Goal: Share content: Share content

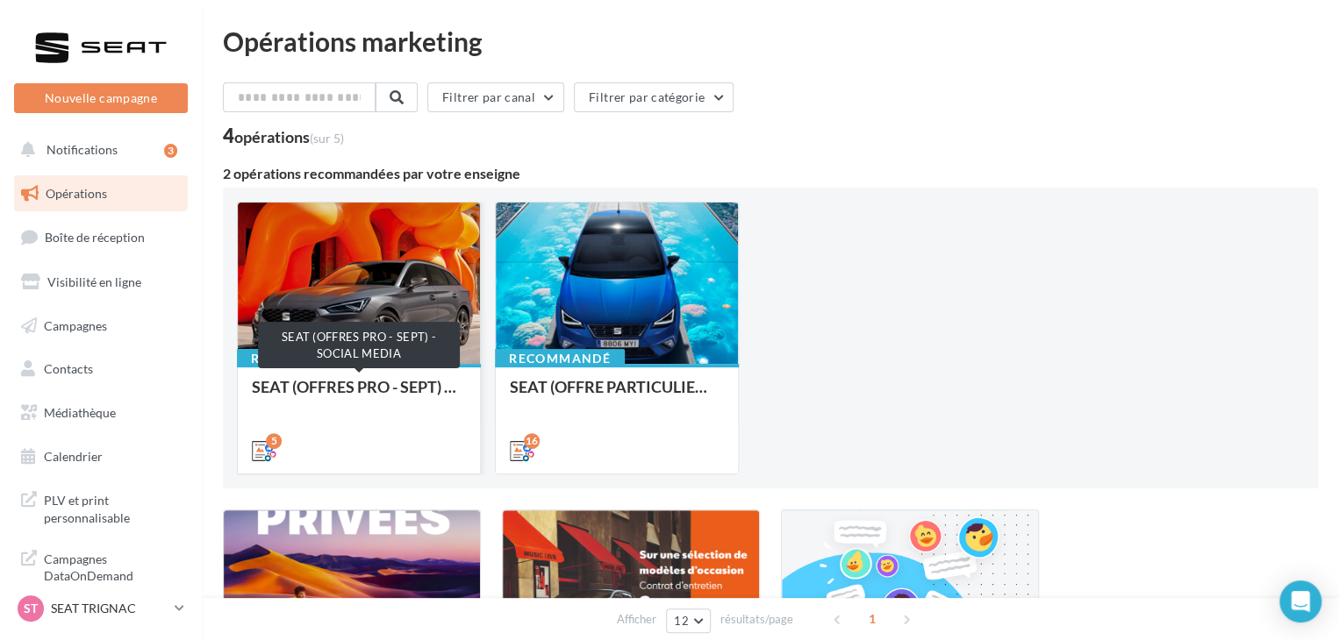
click at [365, 414] on div "SEAT (OFFRES PRO - SEPT) - SOCIAL MEDIA" at bounding box center [359, 418] width 214 height 80
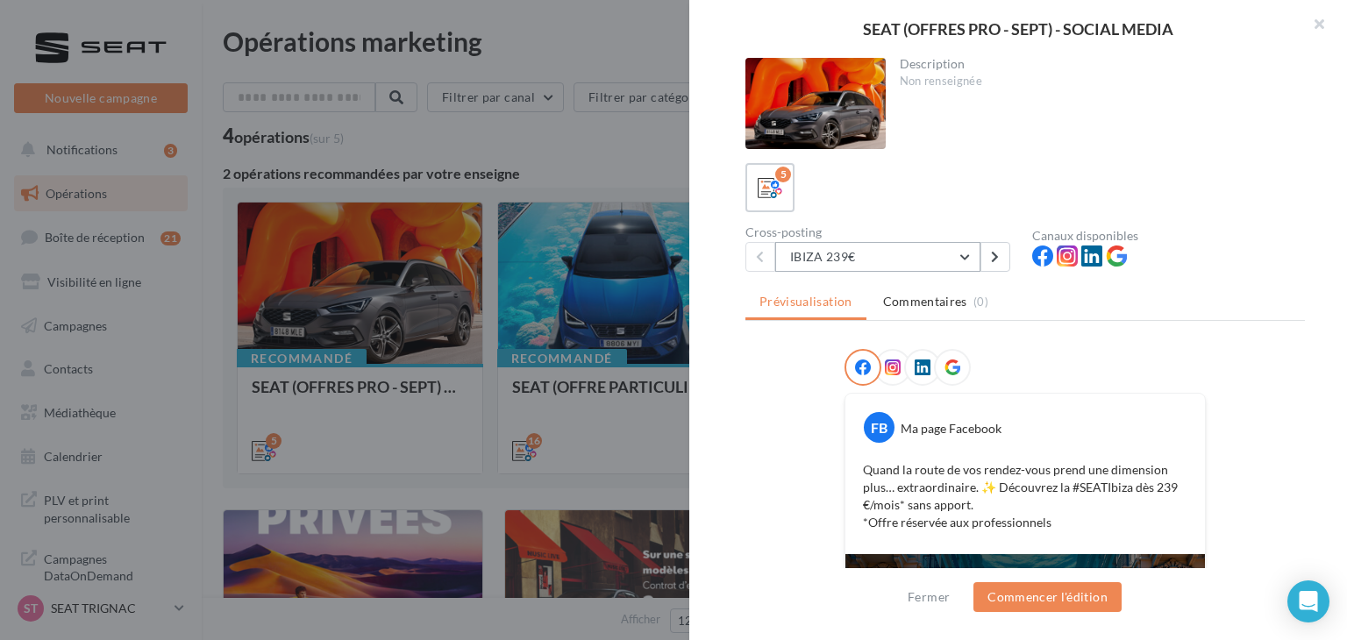
click at [860, 265] on button "IBIZA 239€" at bounding box center [878, 257] width 205 height 30
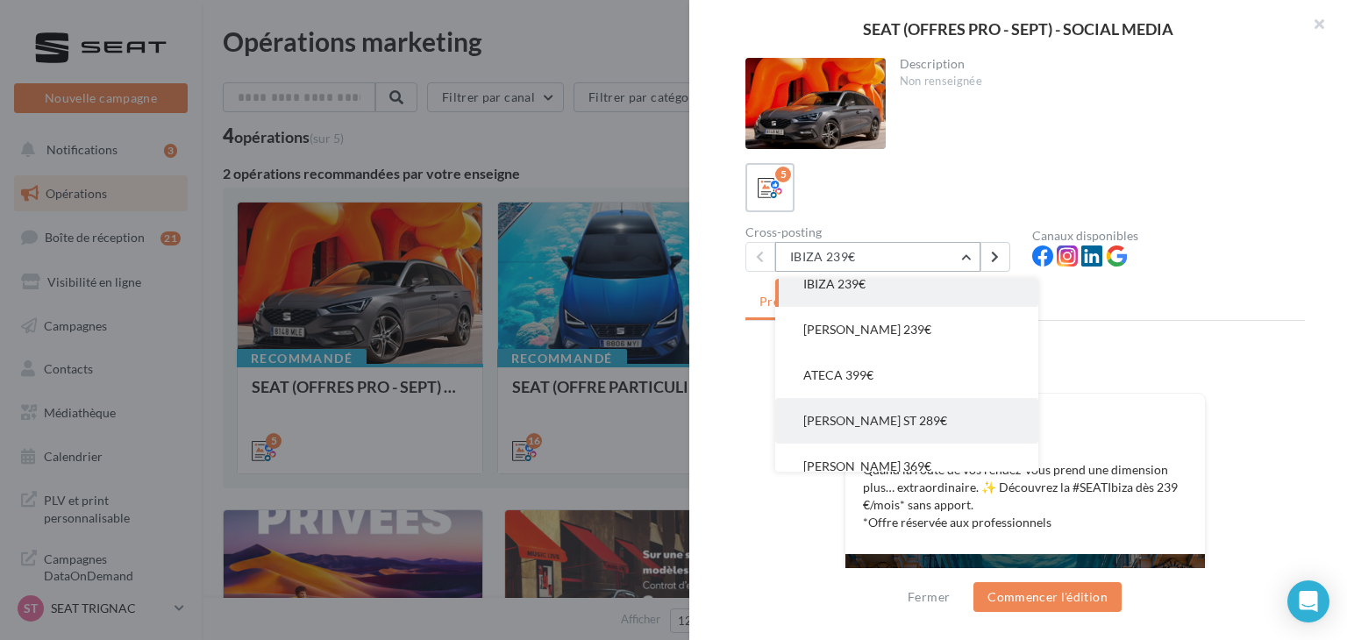
scroll to position [35, 0]
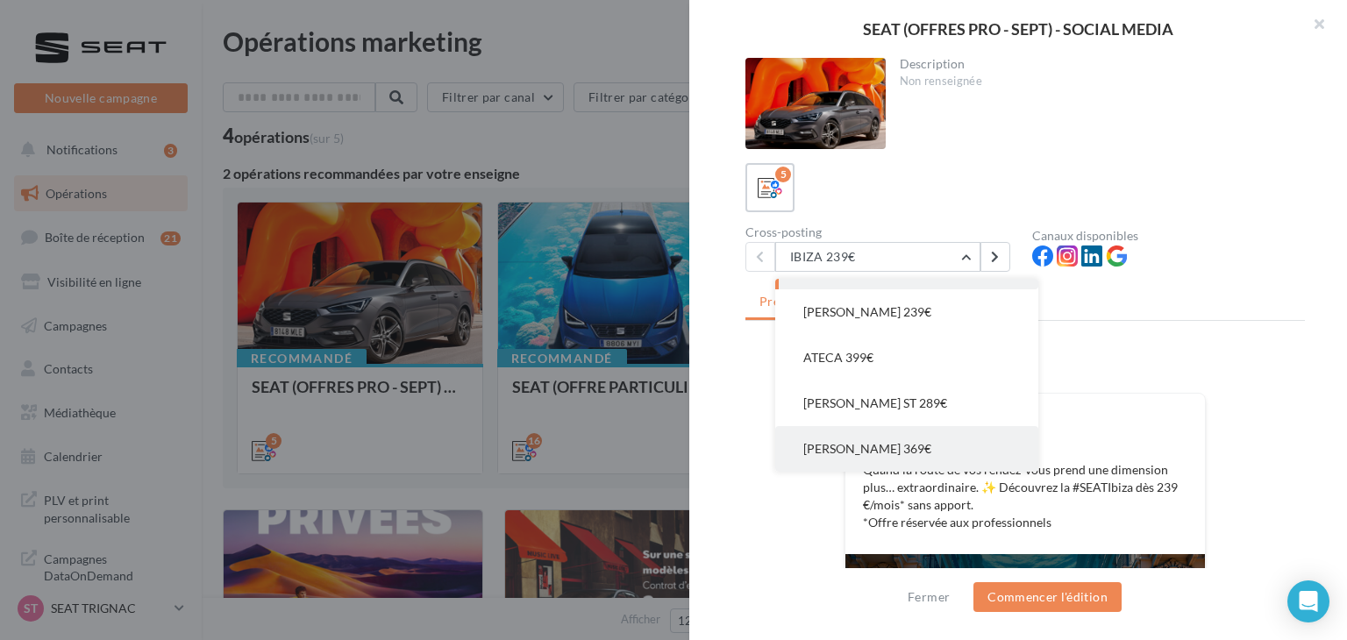
click at [880, 438] on button "[PERSON_NAME] 369€" at bounding box center [907, 449] width 263 height 46
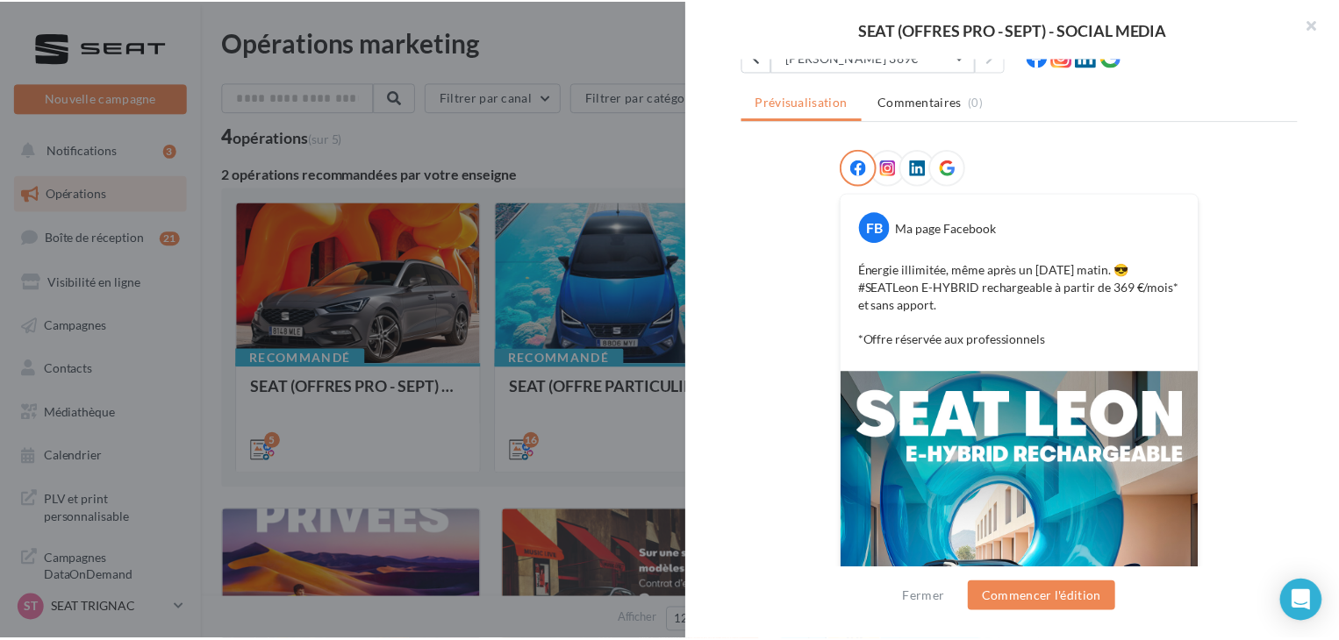
scroll to position [351, 0]
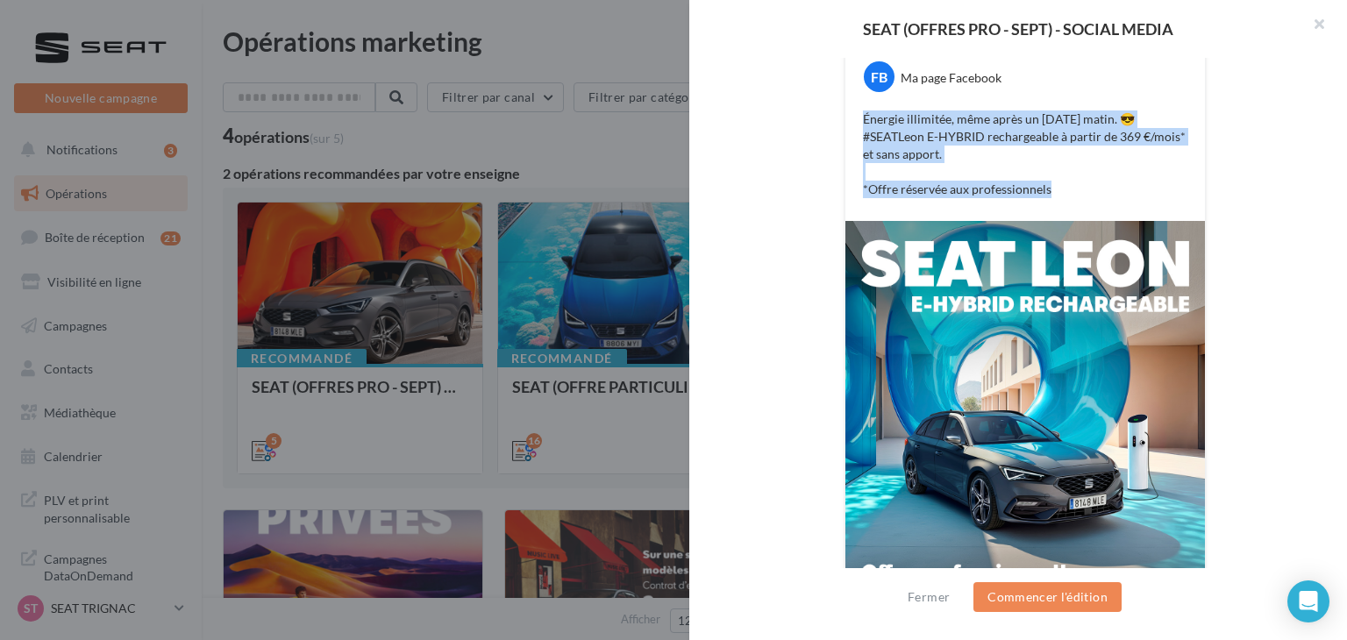
drag, startPoint x: 1064, startPoint y: 197, endPoint x: 849, endPoint y: 122, distance: 227.5
click at [850, 123] on div "Énergie illimitée, même après un [DATE] matin. 😎 #SEATLeon E-HYBRID rechargeabl…" at bounding box center [1025, 154] width 351 height 96
copy p "Énergie illimitée, même après un [DATE] matin. 😎 #SEATLeon E-HYBRID rechargeabl…"
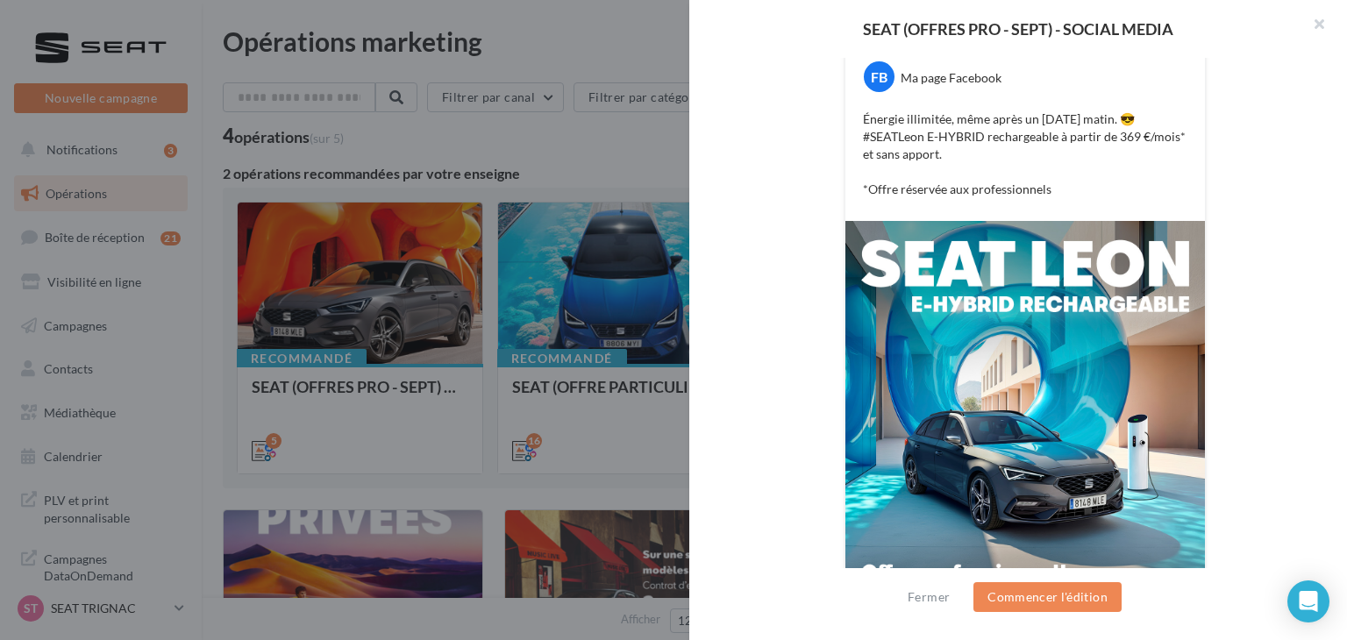
click at [232, 472] on div at bounding box center [673, 320] width 1347 height 640
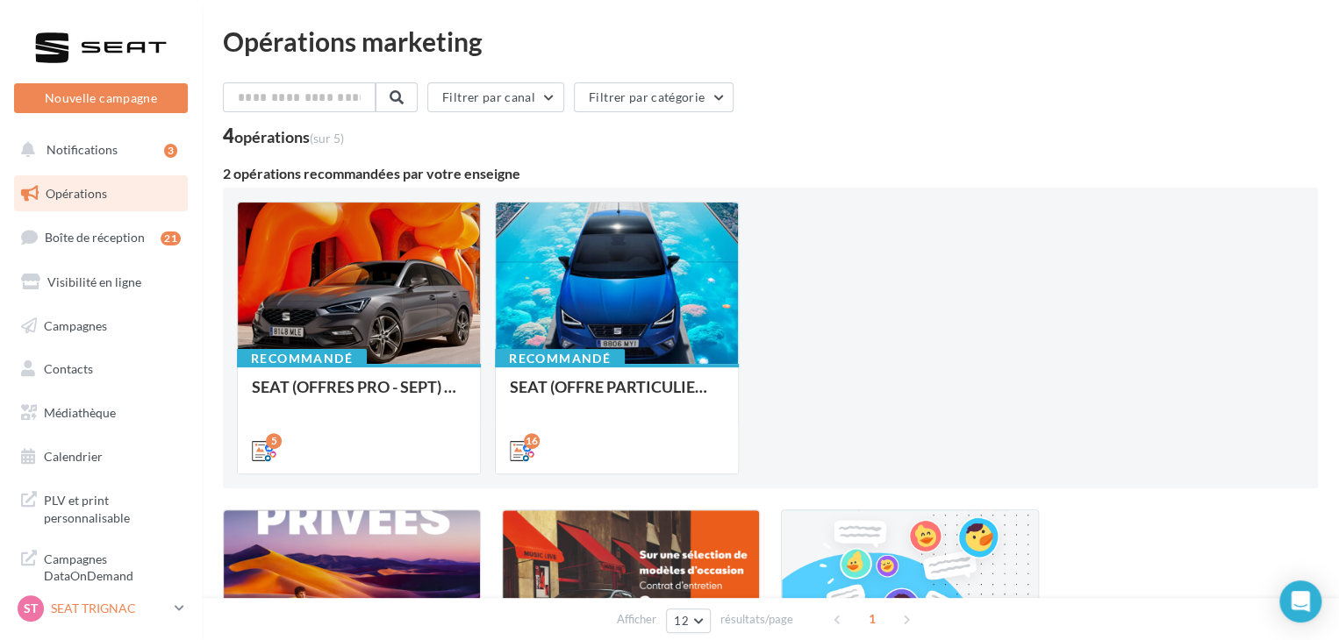
click at [185, 597] on link "ST SEAT TRIGNAC SEAT-[GEOGRAPHIC_DATA]" at bounding box center [101, 608] width 174 height 33
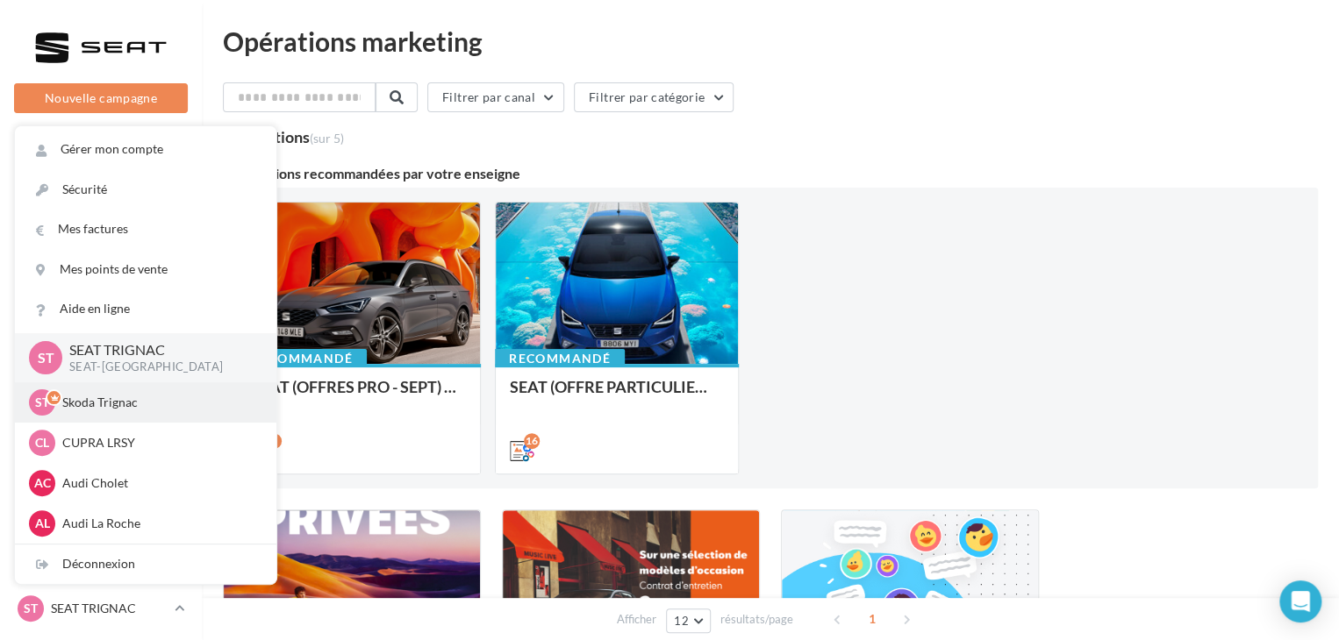
click at [79, 382] on div "ST Skoda Trignac sk-trig-lcou" at bounding box center [145, 402] width 261 height 40
click at [96, 408] on p "Skoda Trignac" at bounding box center [158, 403] width 193 height 18
